Goal: Task Accomplishment & Management: Use online tool/utility

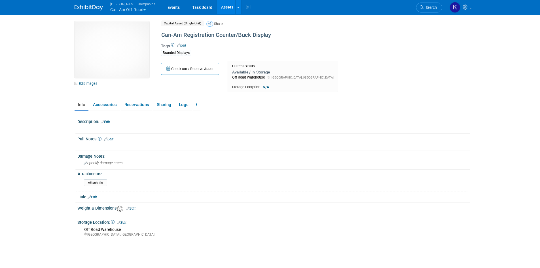
click at [219, 5] on link "Assets" at bounding box center [227, 7] width 21 height 14
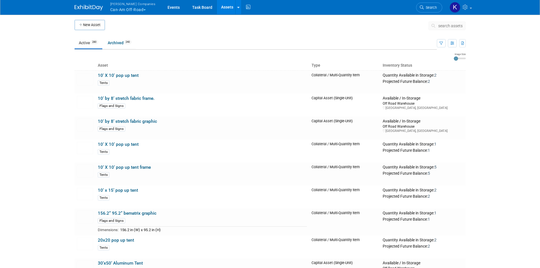
click at [442, 28] on span "search assets" at bounding box center [451, 26] width 24 height 5
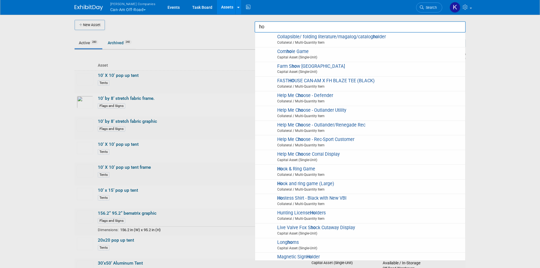
type input "h"
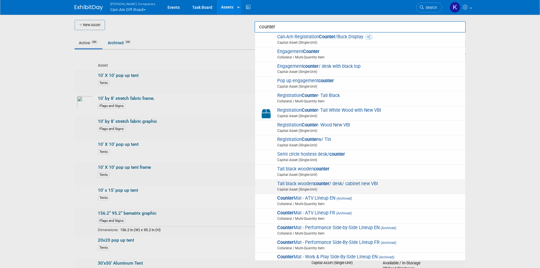
click at [335, 186] on span "Tall black wooden counter / desk/ cabinet new VBI Capital Asset (Single-Unit)" at bounding box center [360, 187] width 205 height 12
type input "Tall black wooden counter/ desk/ cabinet new VBI"
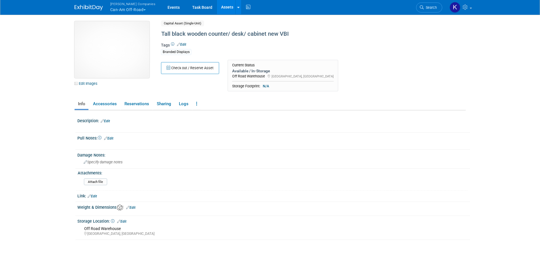
click at [105, 67] on img at bounding box center [112, 49] width 75 height 57
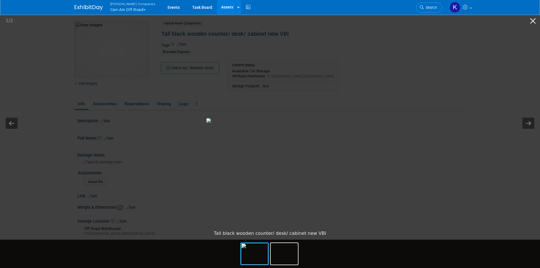
click at [57, 70] on picture at bounding box center [270, 120] width 540 height 214
